Goal: Share content

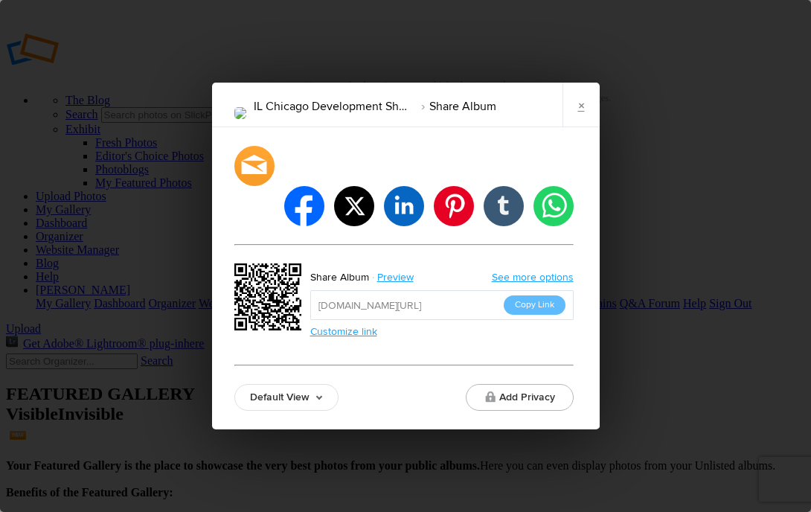
click at [574, 127] on link "×" at bounding box center [581, 105] width 37 height 45
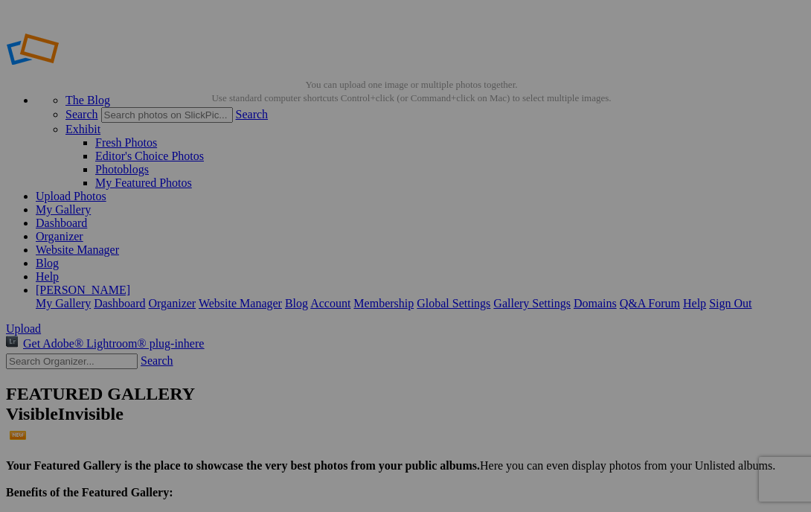
click at [117, 353] on input "text" at bounding box center [72, 361] width 132 height 16
type input "il chicago"
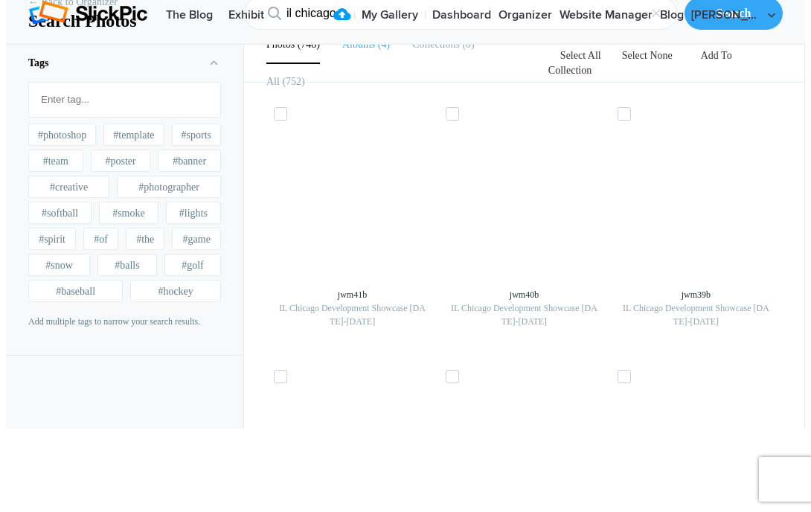
click at [375, 50] on span "4" at bounding box center [382, 44] width 15 height 11
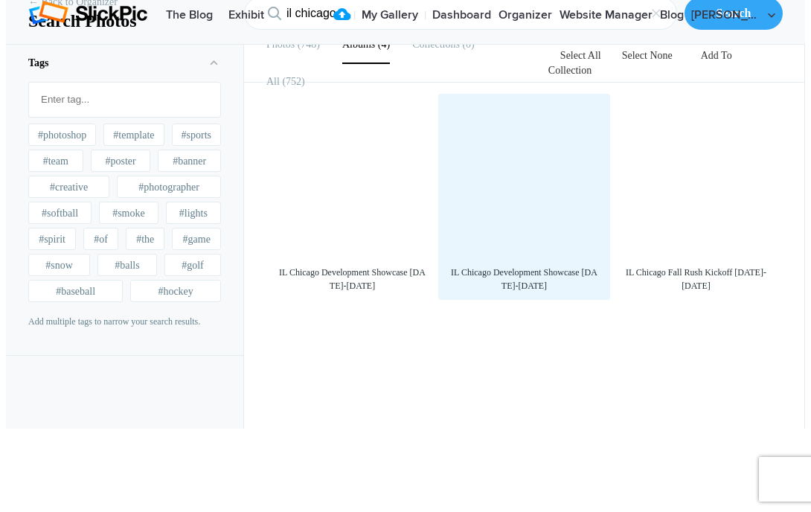
click at [557, 258] on div at bounding box center [524, 179] width 157 height 157
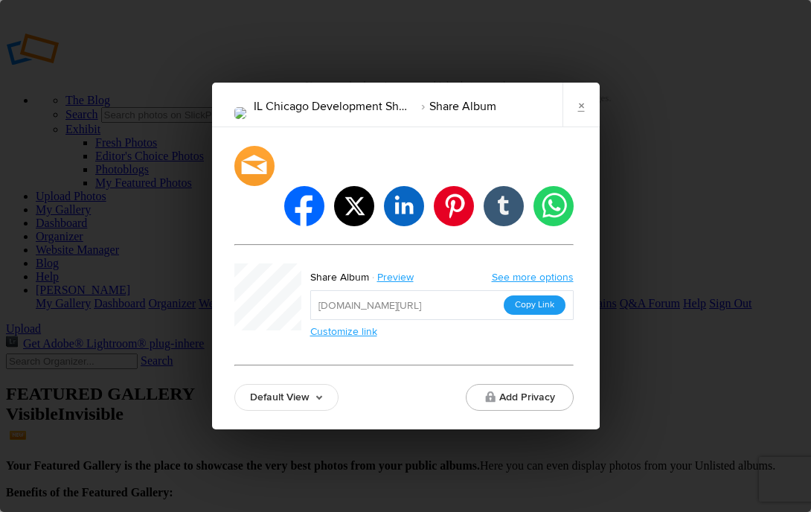
click at [543, 295] on button "Copy Link" at bounding box center [535, 304] width 62 height 19
